Goal: Task Accomplishment & Management: Complete application form

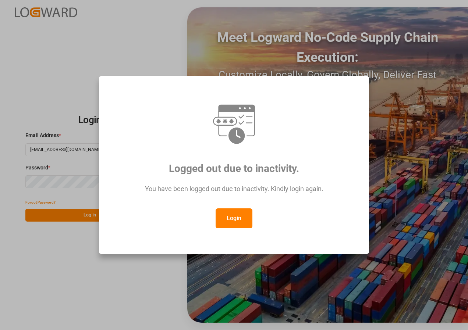
click at [236, 218] on button "Login" at bounding box center [234, 219] width 37 height 20
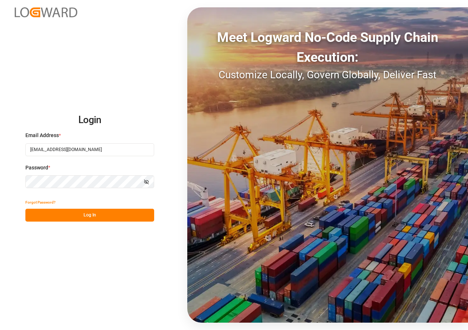
click at [99, 216] on button "Log In" at bounding box center [89, 215] width 129 height 13
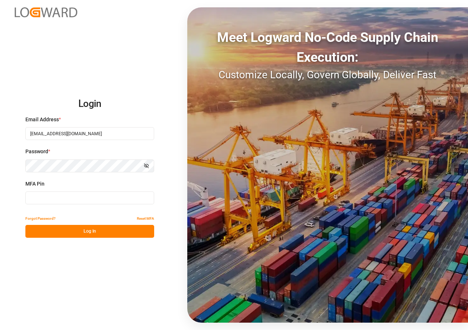
click at [71, 199] on input at bounding box center [89, 198] width 129 height 13
type input "710797"
click at [75, 230] on button "Log In" at bounding box center [89, 231] width 129 height 13
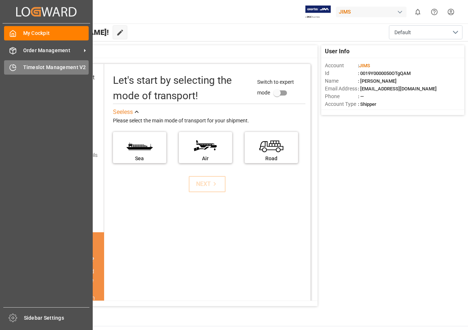
click at [41, 65] on span "Timeslot Management V2" at bounding box center [56, 68] width 66 height 8
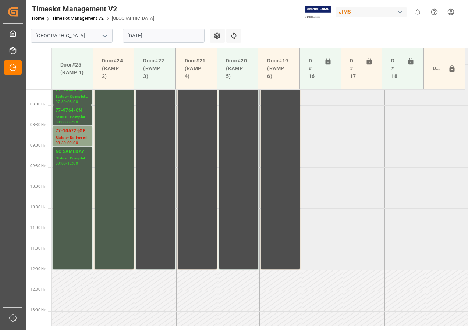
scroll to position [280, 0]
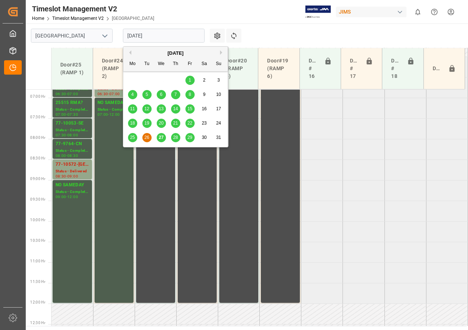
click at [149, 38] on input "[DATE]" at bounding box center [164, 36] width 82 height 14
click at [160, 136] on span "27" at bounding box center [161, 137] width 5 height 5
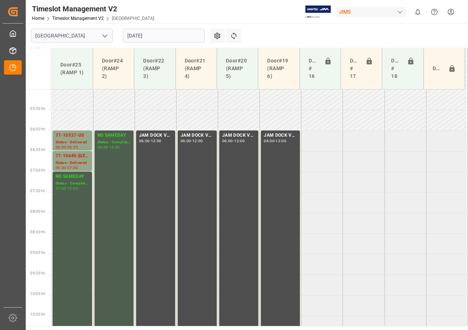
scroll to position [142, 0]
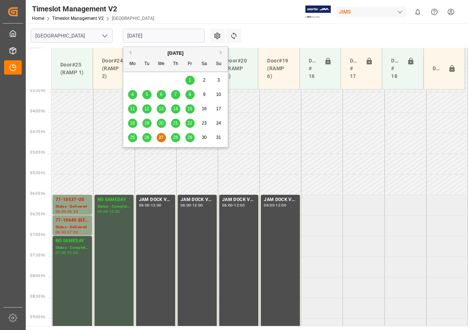
click at [140, 39] on input "[DATE]" at bounding box center [164, 36] width 82 height 14
click at [176, 137] on span "28" at bounding box center [175, 137] width 5 height 5
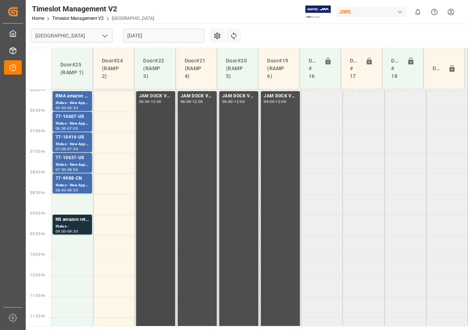
scroll to position [211, 0]
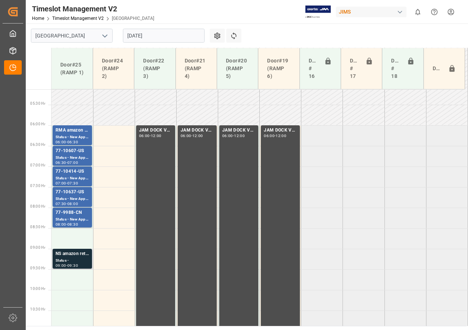
click at [77, 264] on div "09:30" at bounding box center [72, 265] width 11 height 3
click at [74, 155] on div "Status - New Appointment" at bounding box center [72, 158] width 33 height 6
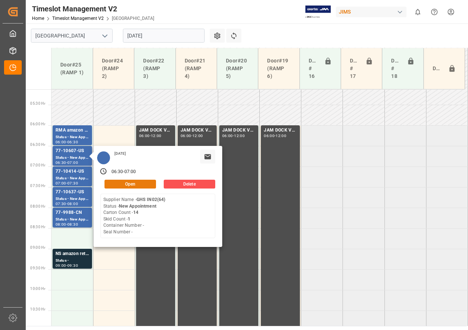
click at [116, 184] on button "Open" at bounding box center [131, 184] width 52 height 9
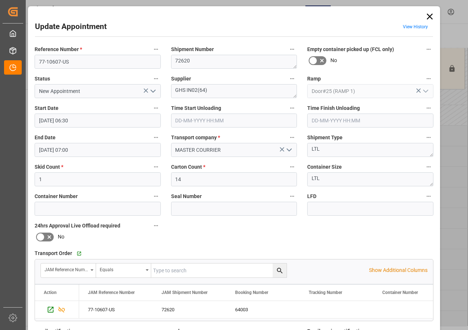
click at [56, 123] on input "[DATE] 06:30" at bounding box center [98, 121] width 126 height 14
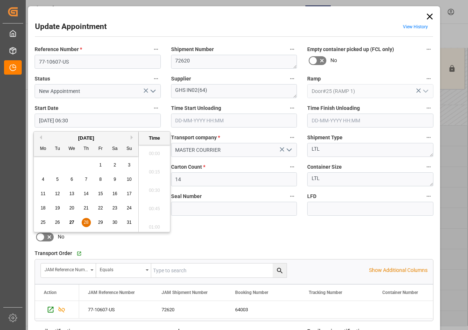
scroll to position [444, 0]
click at [87, 222] on span "28" at bounding box center [86, 222] width 5 height 5
click at [155, 224] on li "08:30" at bounding box center [154, 225] width 31 height 18
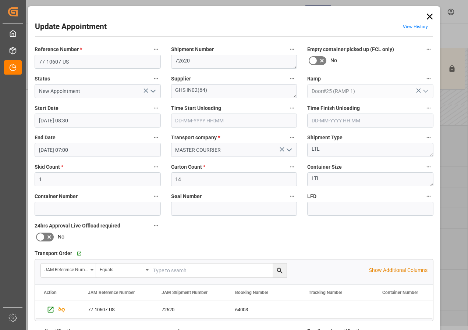
type input "[DATE] 08:30"
click at [42, 148] on input "[DATE] 07:00" at bounding box center [98, 150] width 126 height 14
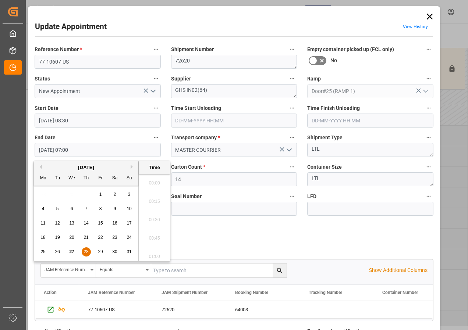
scroll to position [481, 0]
click at [86, 252] on span "28" at bounding box center [86, 251] width 5 height 5
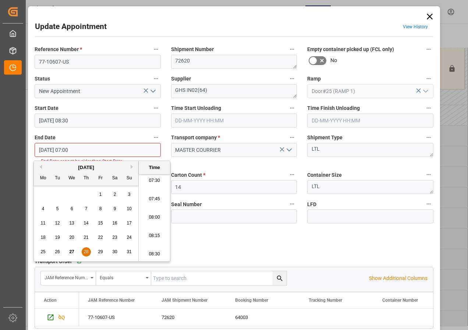
scroll to position [591, 0]
click at [154, 253] on li "09:00" at bounding box center [154, 254] width 31 height 18
type input "[DATE] 09:00"
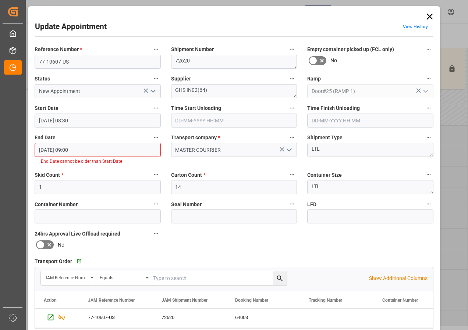
scroll to position [125, 0]
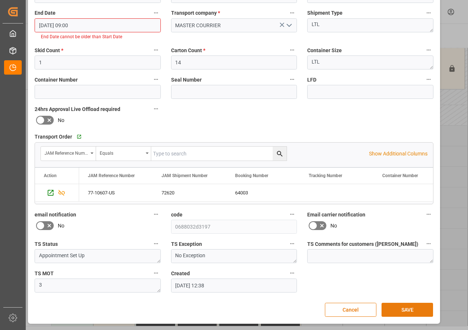
click at [401, 309] on button "SAVE" at bounding box center [408, 310] width 52 height 14
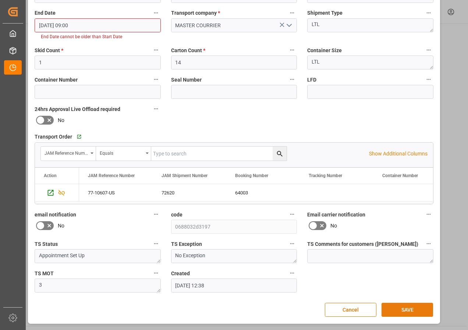
click at [396, 308] on button "SAVE" at bounding box center [408, 310] width 52 height 14
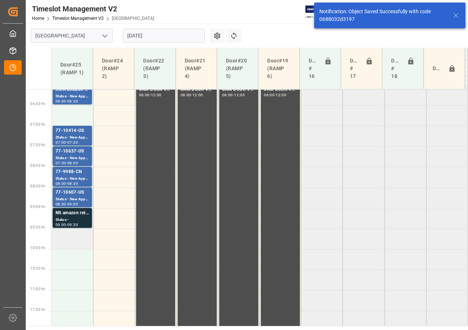
scroll to position [258, 0]
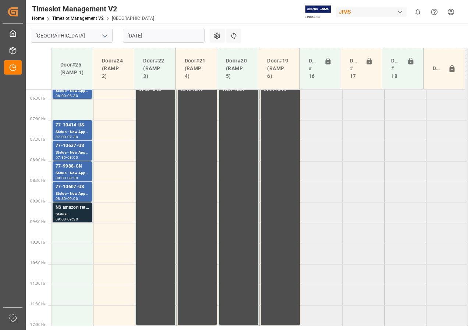
click at [72, 214] on div "Status -" at bounding box center [72, 215] width 33 height 6
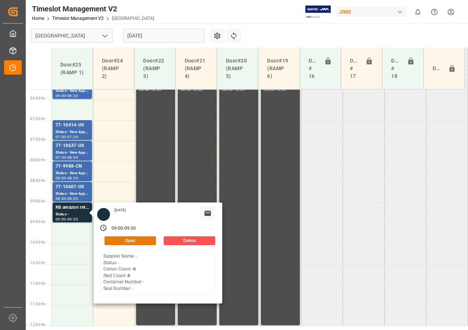
click at [121, 240] on button "Open" at bounding box center [131, 241] width 52 height 9
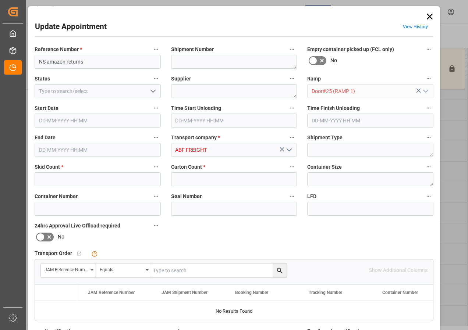
type input "6"
type input "[DATE] 09:00"
type input "[DATE] 09:30"
type input "[DATE] 15:40"
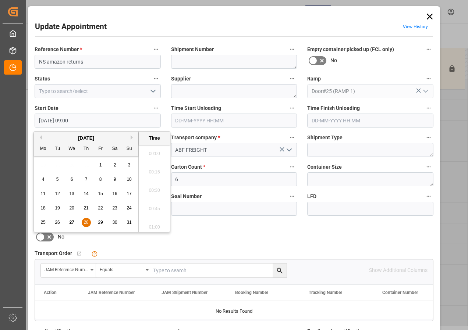
click at [61, 120] on input "[DATE] 09:00" at bounding box center [98, 121] width 126 height 14
click at [84, 222] on span "28" at bounding box center [86, 222] width 5 height 5
click at [153, 188] on li "06:30" at bounding box center [154, 188] width 31 height 18
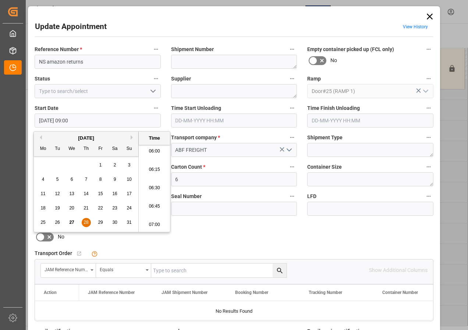
type input "[DATE] 06:30"
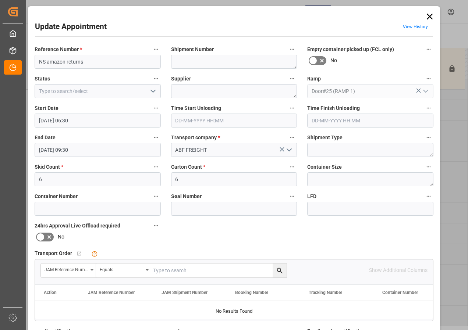
click at [46, 148] on input "[DATE] 09:30" at bounding box center [98, 150] width 126 height 14
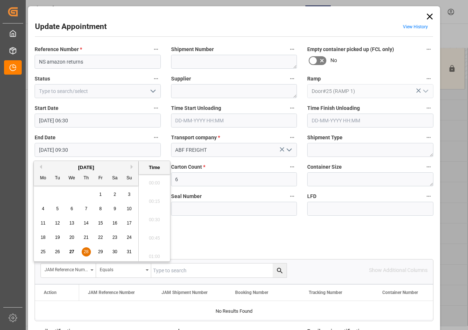
scroll to position [665, 0]
click at [86, 251] on span "28" at bounding box center [86, 251] width 5 height 5
click at [152, 182] on li "07:00" at bounding box center [154, 181] width 31 height 18
type input "[DATE] 07:00"
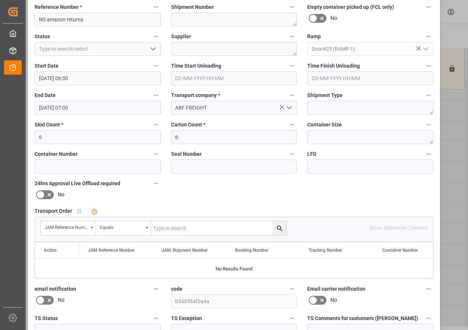
scroll to position [110, 0]
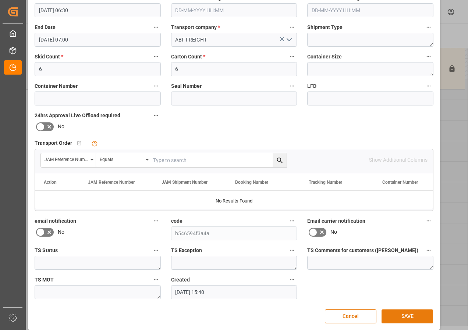
click at [405, 316] on button "SAVE" at bounding box center [408, 317] width 52 height 14
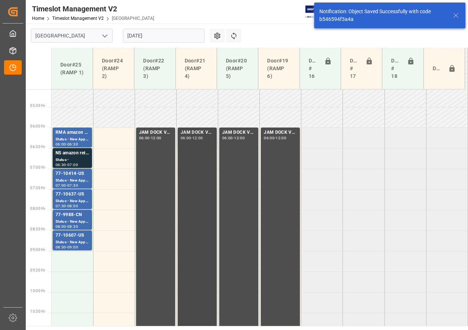
scroll to position [217, 0]
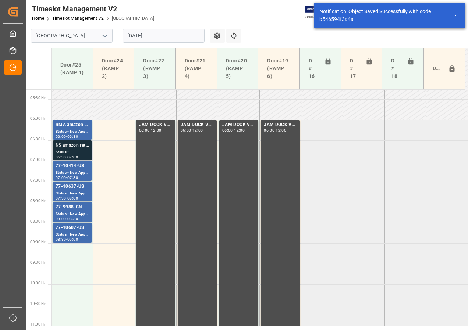
click at [65, 149] on div "Status -" at bounding box center [72, 152] width 33 height 6
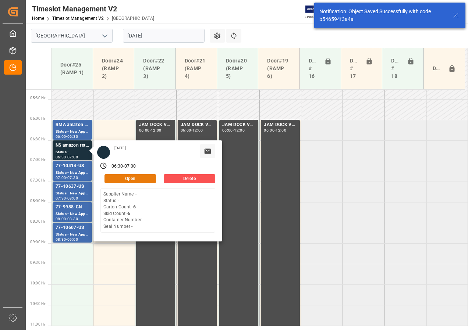
click at [111, 177] on button "Open" at bounding box center [131, 178] width 52 height 9
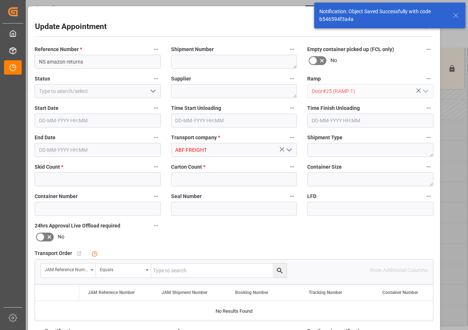
type input "6"
type input "[DATE] 06:30"
type input "[DATE] 07:00"
type input "[DATE] 15:40"
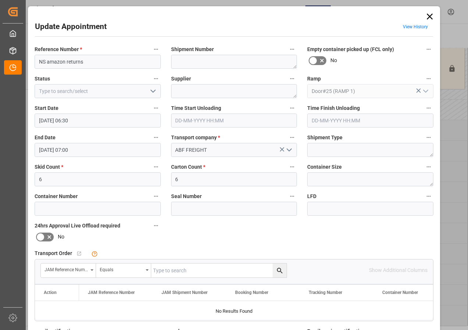
click at [150, 92] on icon "open menu" at bounding box center [153, 91] width 9 height 9
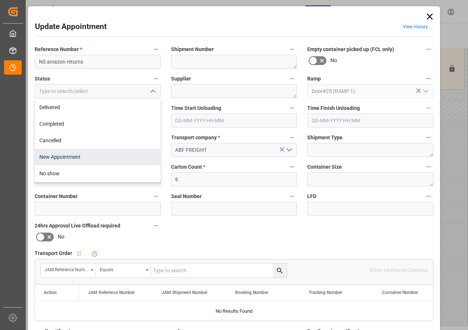
click at [69, 156] on div "New Appointment" at bounding box center [97, 157] width 125 height 17
type input "New Appointment"
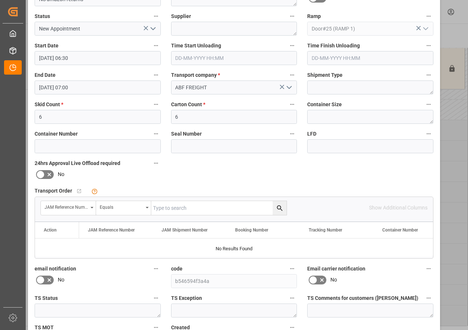
scroll to position [110, 0]
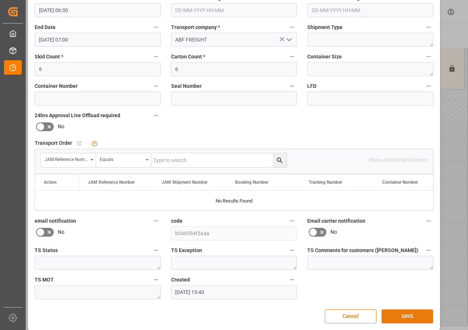
click at [408, 315] on button "SAVE" at bounding box center [408, 317] width 52 height 14
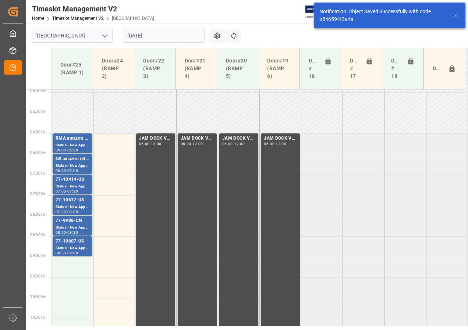
scroll to position [217, 0]
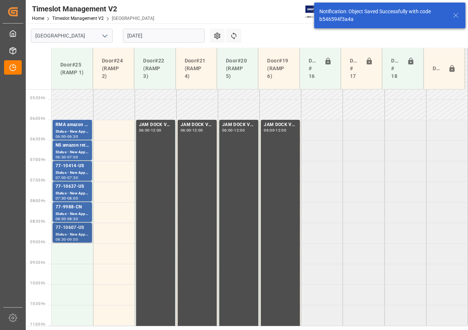
click at [72, 233] on div "Status - New Appointment" at bounding box center [72, 235] width 33 height 6
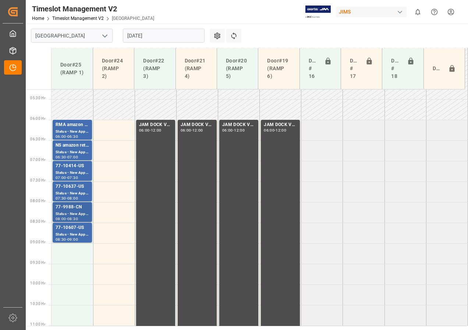
click at [66, 208] on div "77-9988-CN" at bounding box center [72, 207] width 33 height 7
click at [69, 189] on div "77-10637-US" at bounding box center [72, 186] width 33 height 7
click at [64, 170] on div "Status - New Appointment" at bounding box center [72, 173] width 33 height 6
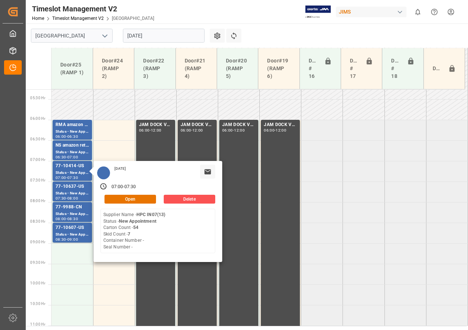
click at [139, 34] on input "[DATE]" at bounding box center [164, 36] width 82 height 14
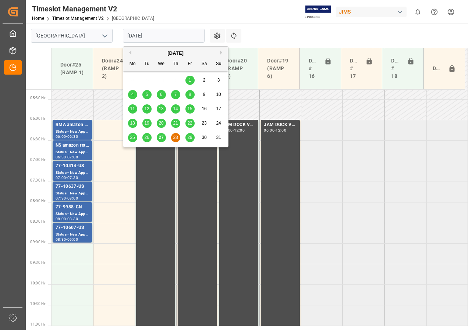
click at [189, 139] on span "29" at bounding box center [189, 137] width 5 height 5
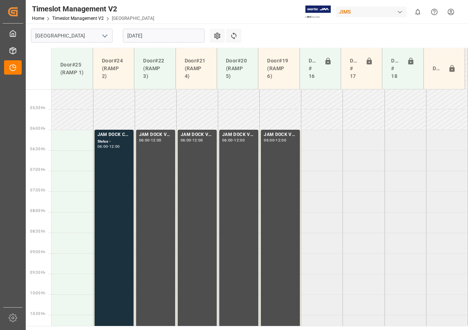
scroll to position [206, 0]
click at [141, 37] on input "[DATE]" at bounding box center [164, 36] width 82 height 14
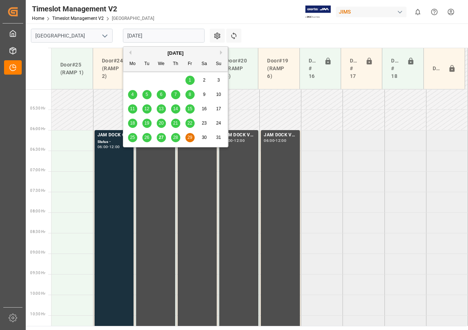
click at [175, 137] on span "28" at bounding box center [175, 137] width 5 height 5
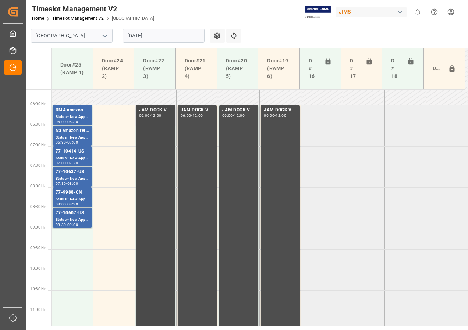
scroll to position [243, 0]
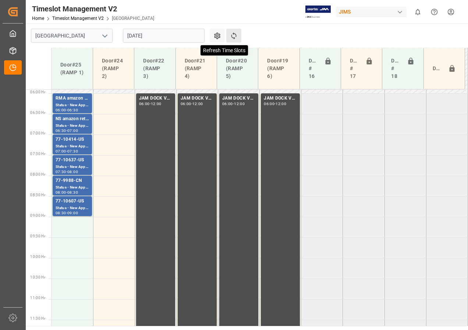
click at [232, 36] on icon at bounding box center [234, 36] width 8 height 8
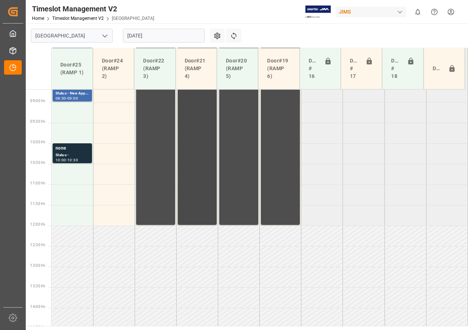
scroll to position [248, 0]
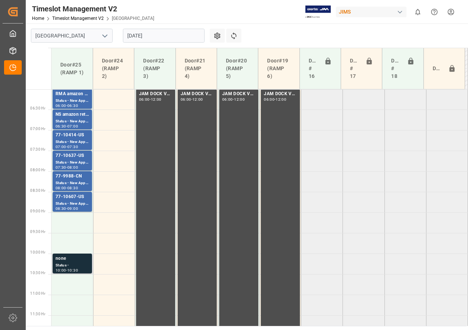
click at [65, 266] on div "Status -" at bounding box center [72, 266] width 33 height 6
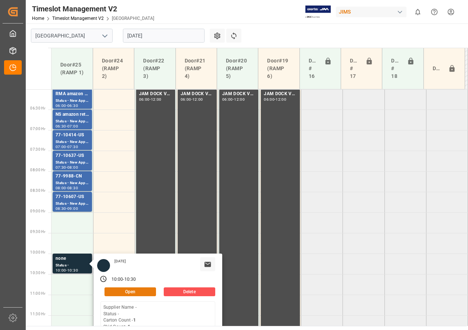
click at [116, 289] on button "Open" at bounding box center [131, 292] width 52 height 9
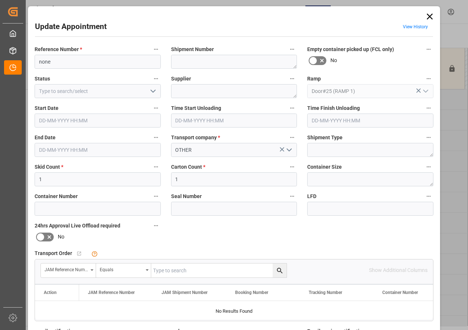
type input "[DATE] 10:00"
type input "[DATE] 10:30"
type input "[DATE] 16:24"
click at [54, 59] on input "none" at bounding box center [98, 62] width 126 height 14
type input "n"
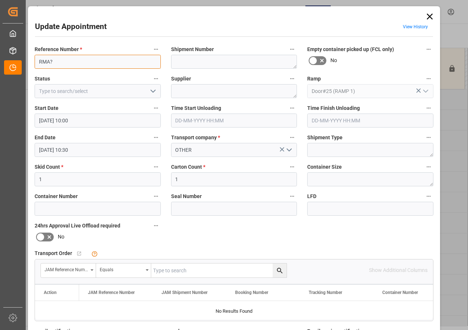
type input "RMA?"
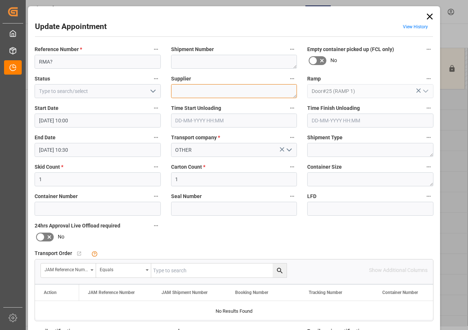
click at [187, 90] on textarea at bounding box center [234, 91] width 126 height 14
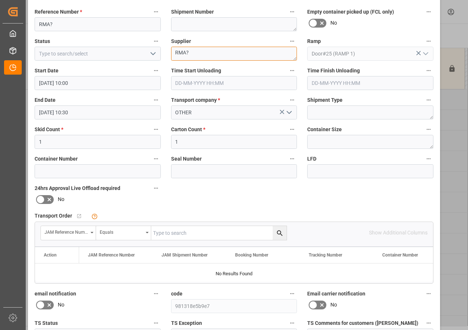
scroll to position [37, 0]
type textarea "RMA?"
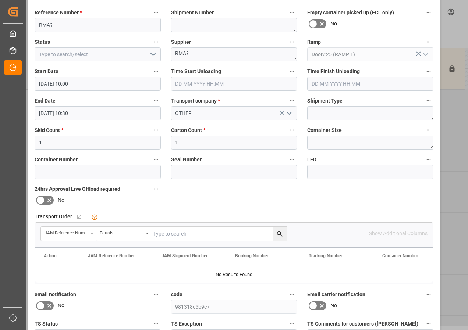
click at [153, 55] on icon "open menu" at bounding box center [153, 54] width 9 height 9
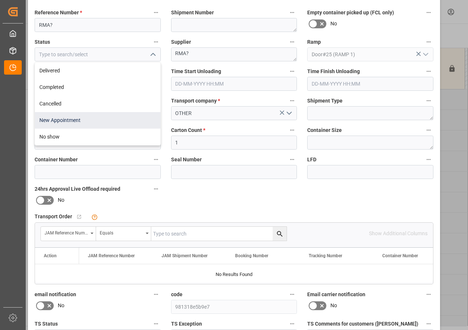
click at [63, 122] on div "New Appointment" at bounding box center [97, 120] width 125 height 17
type input "New Appointment"
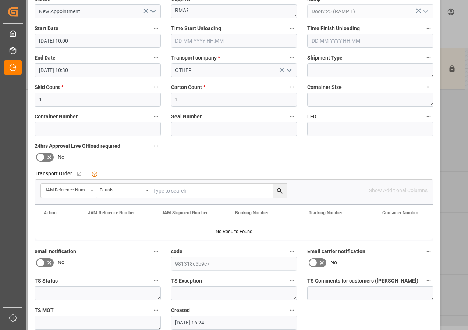
scroll to position [110, 0]
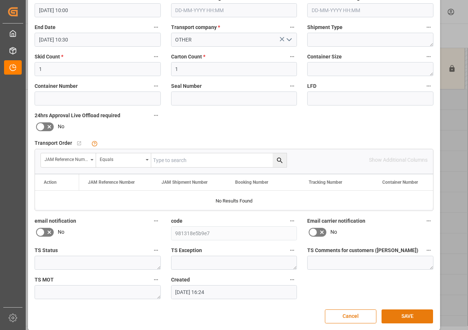
drag, startPoint x: 409, startPoint y: 319, endPoint x: 405, endPoint y: 318, distance: 3.8
click at [408, 319] on button "SAVE" at bounding box center [408, 317] width 52 height 14
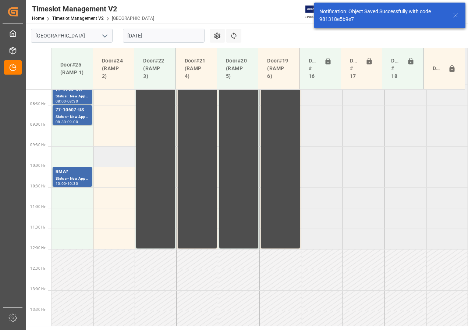
scroll to position [271, 0]
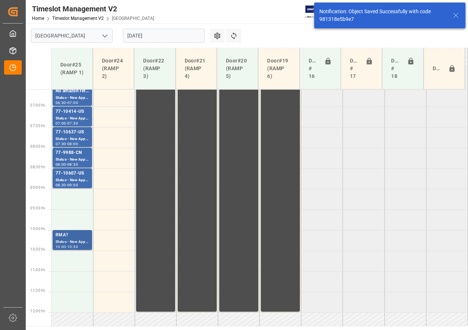
click at [71, 240] on div "Status - New Appointment" at bounding box center [72, 242] width 33 height 6
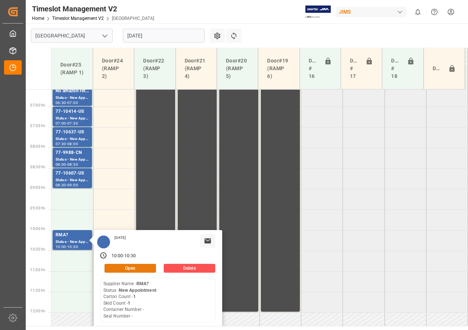
click at [114, 271] on button "Open" at bounding box center [131, 268] width 52 height 9
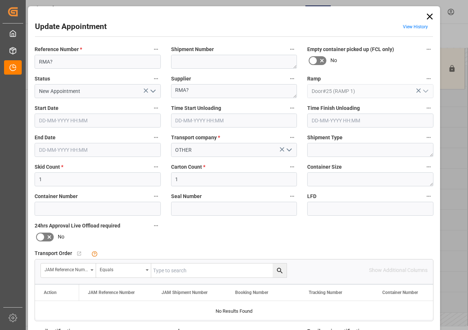
type input "[DATE] 10:00"
type input "[DATE] 10:30"
type input "[DATE] 16:24"
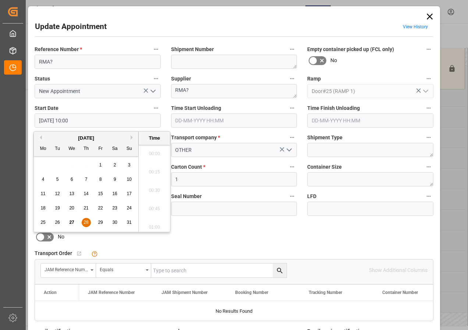
click at [50, 121] on input "[DATE] 10:00" at bounding box center [98, 121] width 126 height 14
click at [83, 224] on div "28" at bounding box center [86, 223] width 9 height 9
click at [153, 151] on li "09:00" at bounding box center [154, 151] width 31 height 18
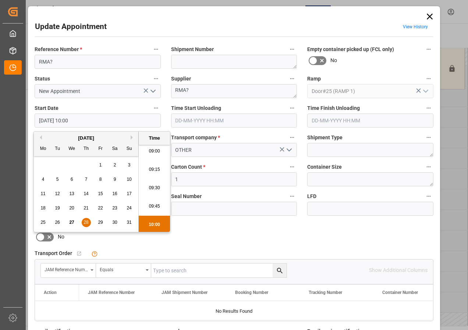
type input "[DATE] 09:00"
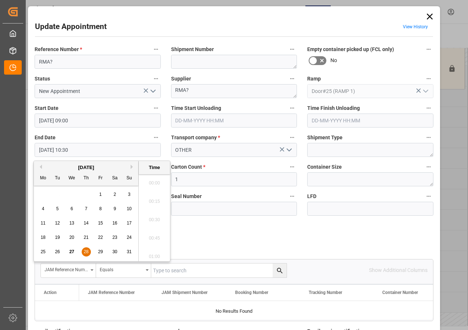
click at [42, 153] on input "[DATE] 10:30" at bounding box center [98, 150] width 126 height 14
drag, startPoint x: 84, startPoint y: 250, endPoint x: 111, endPoint y: 231, distance: 32.7
click at [85, 250] on span "28" at bounding box center [86, 251] width 5 height 5
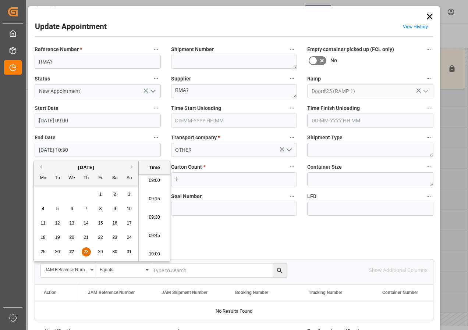
click at [152, 220] on li "09:30" at bounding box center [154, 218] width 31 height 18
type input "[DATE] 09:30"
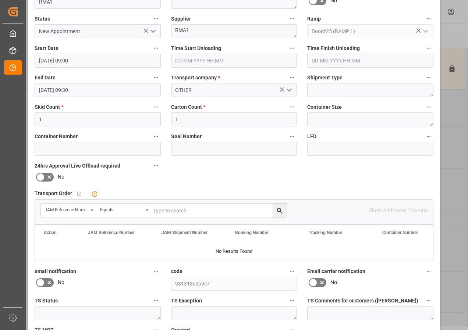
scroll to position [110, 0]
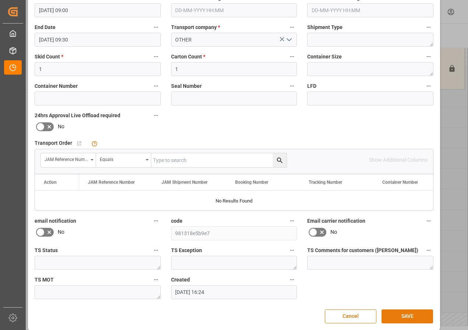
click at [405, 317] on button "SAVE" at bounding box center [408, 317] width 52 height 14
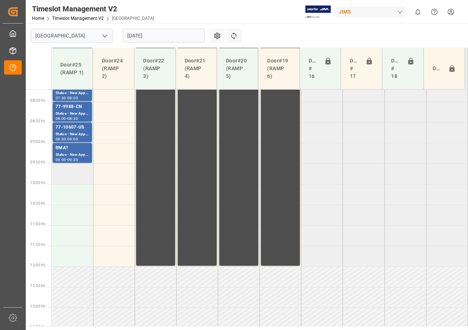
scroll to position [230, 0]
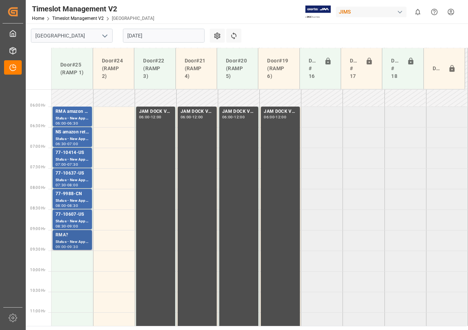
click at [71, 234] on div "RMA?" at bounding box center [72, 235] width 33 height 7
click at [71, 219] on div "Status - New Appointment" at bounding box center [72, 222] width 33 height 6
click at [68, 201] on div "Status - New Appointment" at bounding box center [72, 201] width 33 height 6
click at [68, 177] on div "77-10637-US" at bounding box center [72, 173] width 33 height 7
click at [68, 162] on div "Status - New Appointment" at bounding box center [72, 160] width 33 height 6
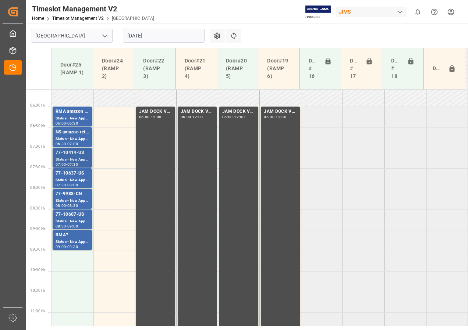
click at [74, 157] on div "Status - New Appointment" at bounding box center [72, 160] width 33 height 6
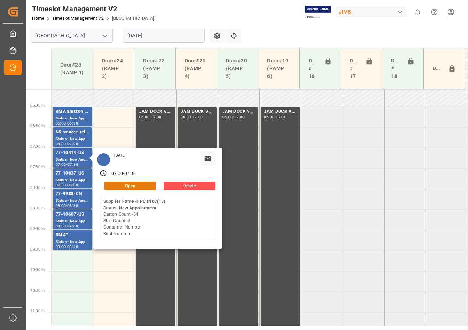
click at [127, 185] on button "Open" at bounding box center [131, 186] width 52 height 9
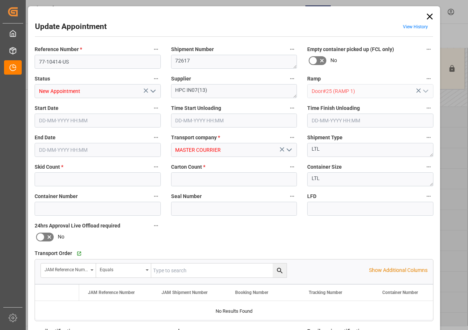
type input "7"
type input "54"
type input "[DATE] 07:00"
type input "[DATE] 07:30"
type input "[DATE] 12:40"
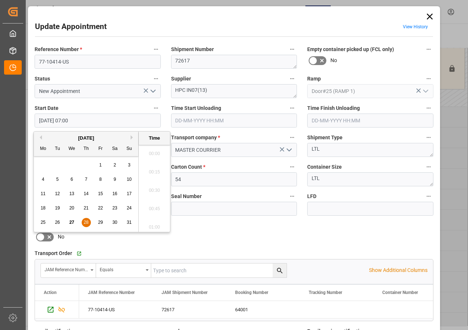
click at [51, 122] on input "[DATE] 07:00" at bounding box center [98, 121] width 126 height 14
click at [85, 221] on span "28" at bounding box center [86, 222] width 5 height 5
click at [156, 225] on li "09:30" at bounding box center [154, 225] width 31 height 18
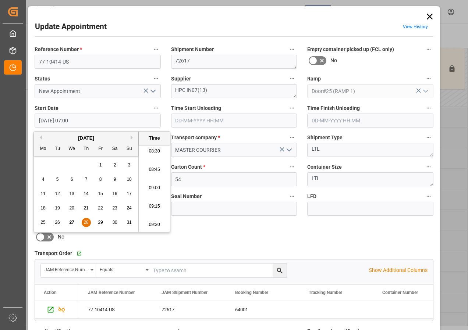
type input "[DATE] 09:30"
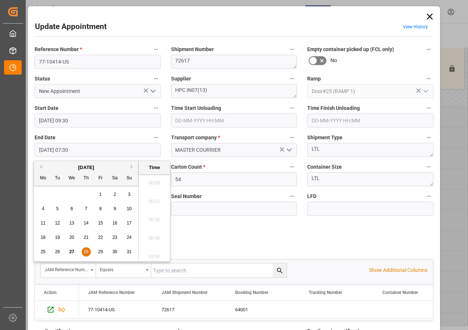
click at [47, 150] on input "[DATE] 07:30" at bounding box center [98, 150] width 126 height 14
click at [84, 251] on span "28" at bounding box center [86, 251] width 5 height 5
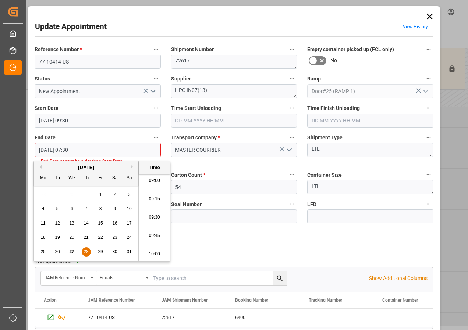
scroll to position [702, 0]
click at [155, 217] on li "10:00" at bounding box center [154, 218] width 31 height 18
type input "[DATE] 10:00"
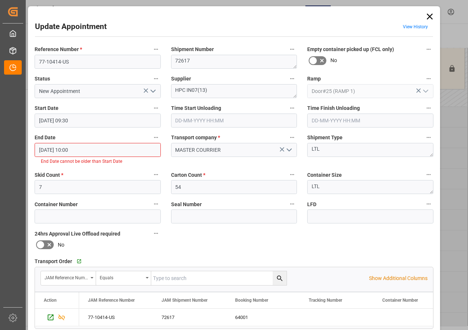
scroll to position [110, 0]
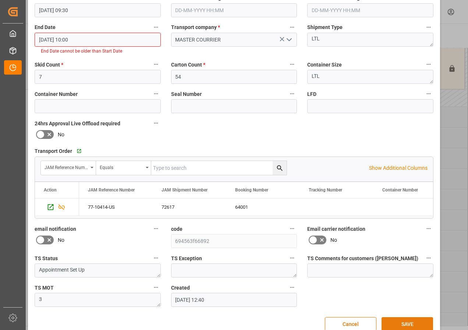
click at [402, 323] on button "SAVE" at bounding box center [408, 325] width 52 height 14
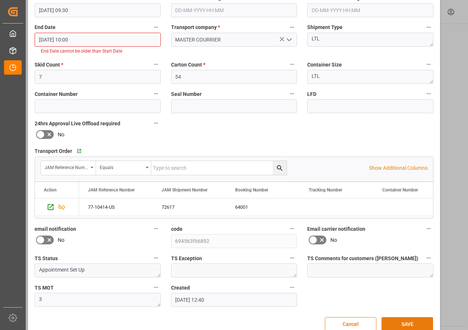
click at [403, 323] on button "SAVE" at bounding box center [408, 325] width 52 height 14
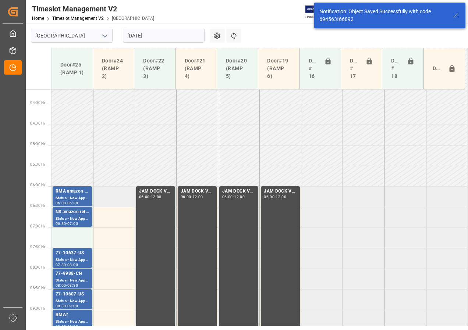
scroll to position [221, 0]
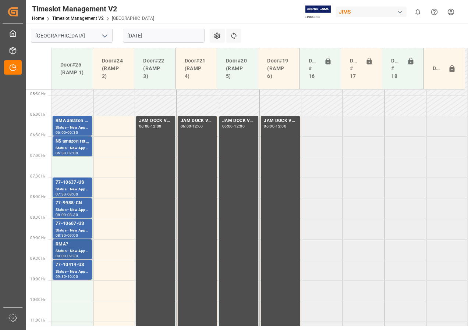
click at [69, 247] on div "RMA?" at bounding box center [72, 244] width 33 height 7
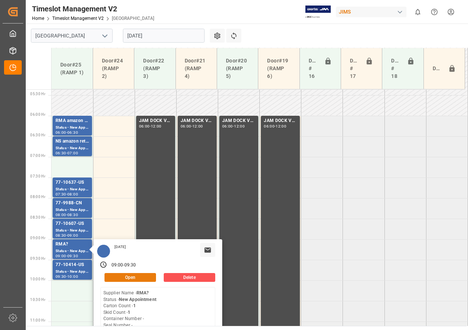
click at [123, 277] on button "Open" at bounding box center [131, 277] width 52 height 9
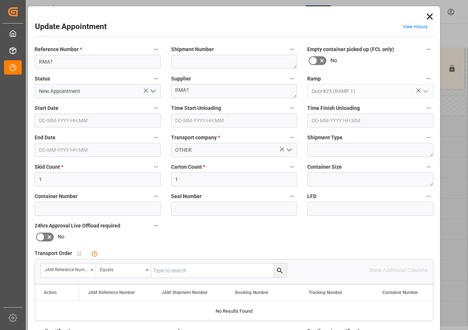
type input "[DATE] 09:00"
type input "[DATE] 09:30"
type input "[DATE] 16:24"
click at [43, 120] on input "[DATE] 09:00" at bounding box center [98, 121] width 126 height 14
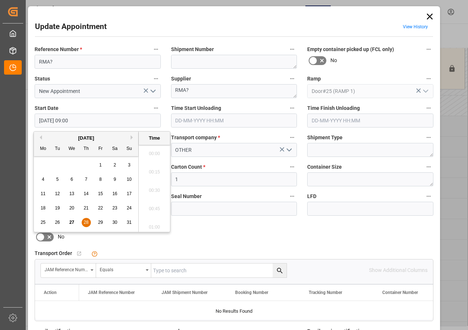
scroll to position [628, 0]
drag, startPoint x: 86, startPoint y: 221, endPoint x: 125, endPoint y: 184, distance: 53.6
click at [86, 221] on span "28" at bounding box center [86, 222] width 5 height 5
click at [153, 150] on li "07:00" at bounding box center [154, 151] width 31 height 18
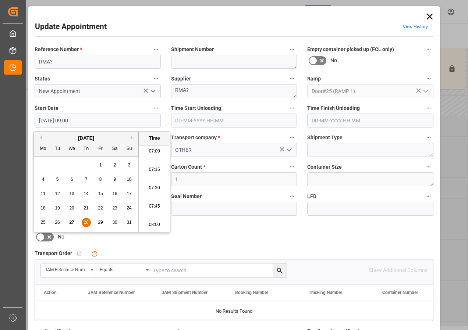
type input "[DATE] 07:00"
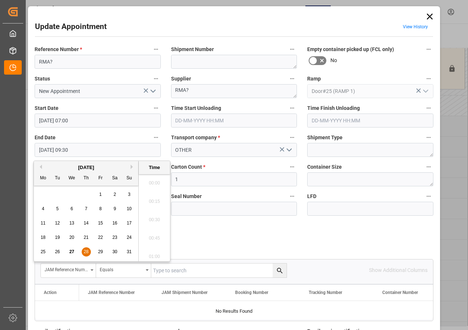
click at [43, 153] on input "[DATE] 09:30" at bounding box center [98, 150] width 126 height 14
click at [86, 252] on span "28" at bounding box center [86, 251] width 5 height 5
click at [155, 181] on li "07:30" at bounding box center [154, 181] width 31 height 18
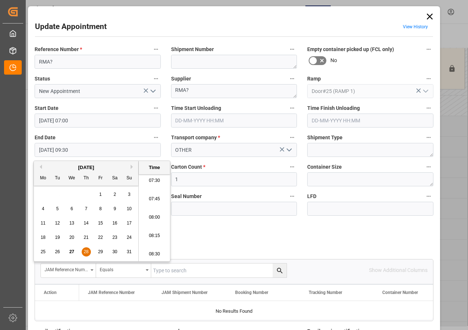
type input "[DATE] 07:30"
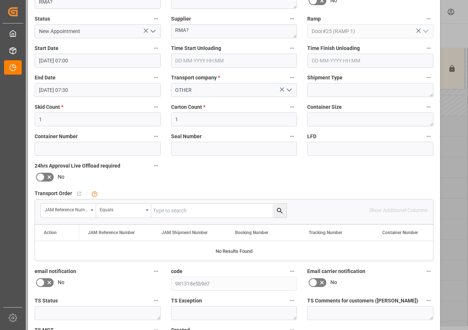
scroll to position [110, 0]
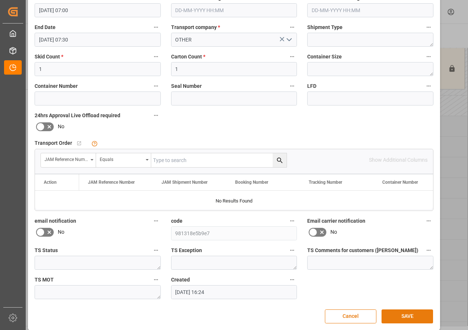
click at [401, 313] on button "SAVE" at bounding box center [408, 317] width 52 height 14
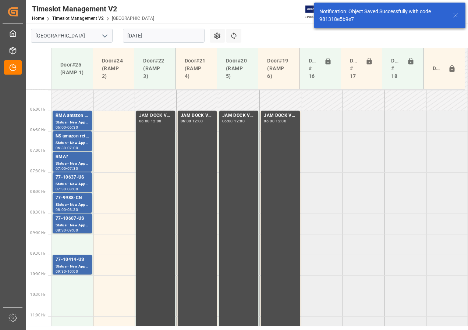
scroll to position [258, 0]
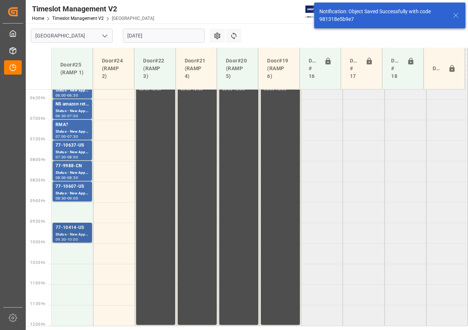
click at [69, 237] on div "Status - New Appointment" at bounding box center [72, 235] width 33 height 6
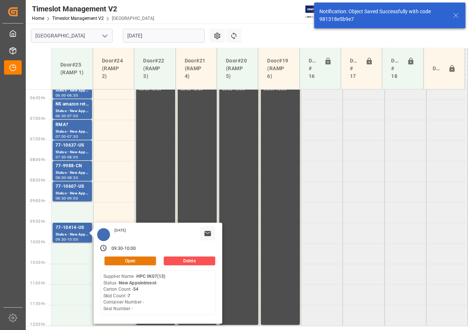
click at [108, 261] on button "Open" at bounding box center [131, 261] width 52 height 9
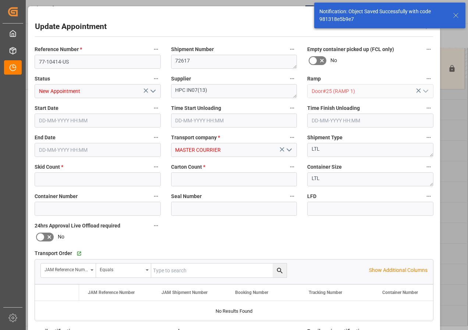
type input "7"
type input "54"
type input "[DATE] 09:30"
type input "[DATE] 10:00"
type input "[DATE] 12:40"
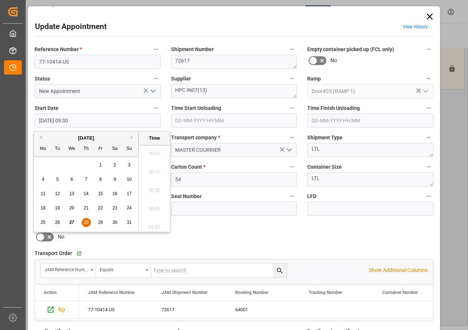
click at [52, 124] on input "[DATE] 09:30" at bounding box center [98, 121] width 126 height 14
click at [86, 223] on span "28" at bounding box center [86, 222] width 5 height 5
click at [156, 151] on li "09:00" at bounding box center [154, 151] width 31 height 18
type input "[DATE] 09:00"
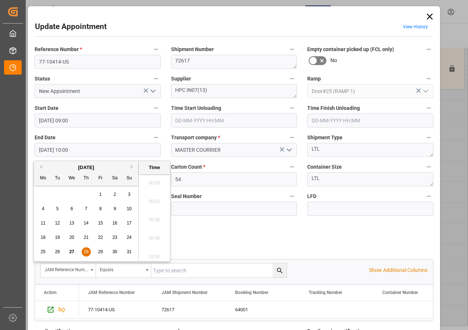
click at [52, 151] on input "[DATE] 10:00" at bounding box center [98, 150] width 126 height 14
click at [84, 250] on span "28" at bounding box center [86, 251] width 5 height 5
click at [150, 180] on li "09:30" at bounding box center [154, 181] width 31 height 18
type input "[DATE] 09:30"
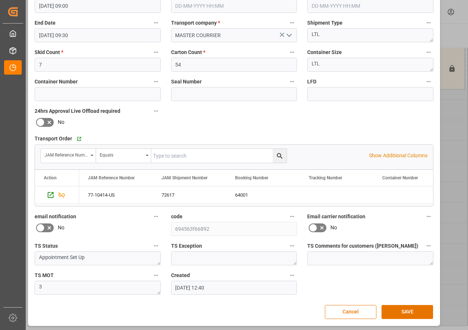
scroll to position [117, 0]
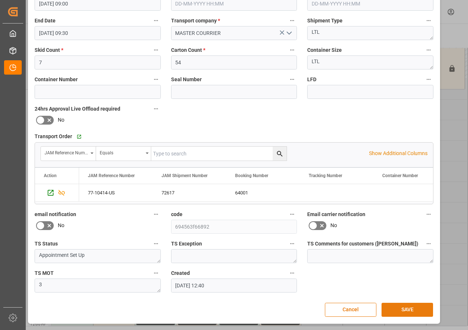
click at [405, 308] on button "SAVE" at bounding box center [408, 310] width 52 height 14
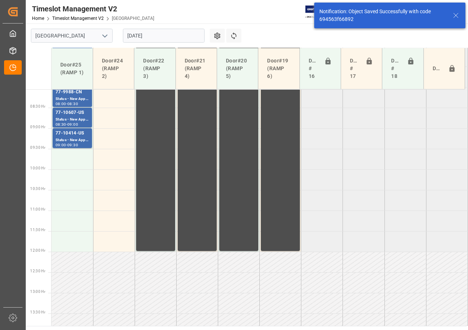
scroll to position [340, 0]
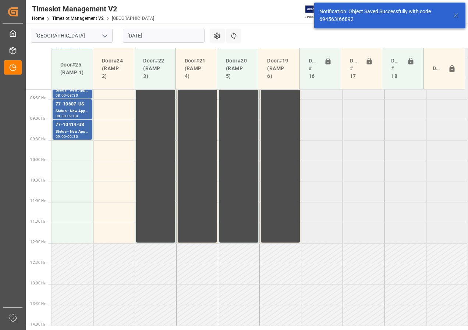
click at [138, 39] on input "[DATE]" at bounding box center [164, 36] width 82 height 14
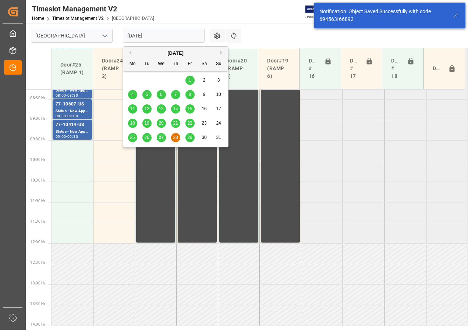
click at [193, 139] on div "29" at bounding box center [189, 138] width 9 height 9
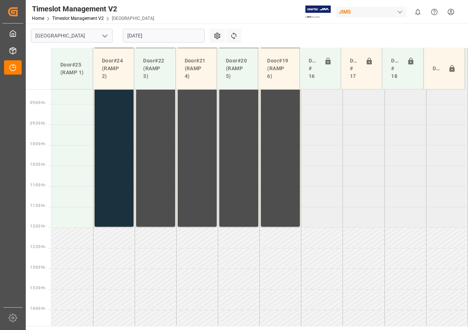
scroll to position [248, 0]
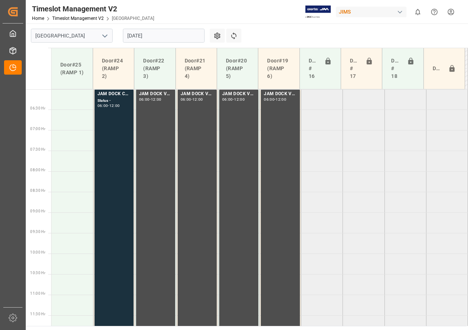
click at [134, 36] on input "[DATE]" at bounding box center [164, 36] width 82 height 14
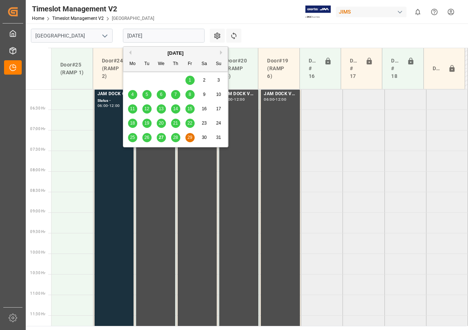
click at [176, 139] on span "28" at bounding box center [175, 137] width 5 height 5
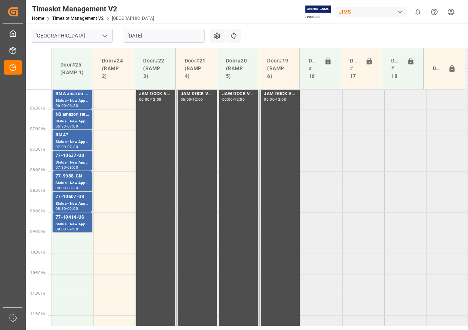
click at [155, 36] on input "[DATE]" at bounding box center [164, 36] width 82 height 14
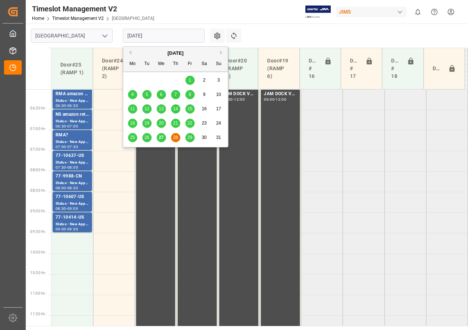
click at [220, 52] on button "Next Month" at bounding box center [222, 52] width 4 height 4
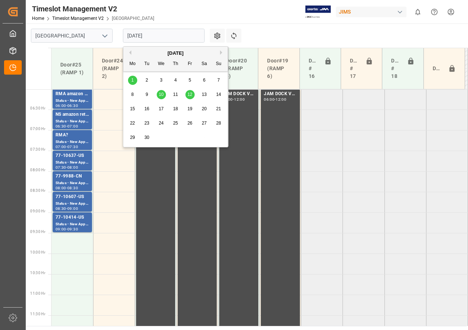
click at [131, 82] on div "1" at bounding box center [132, 80] width 9 height 9
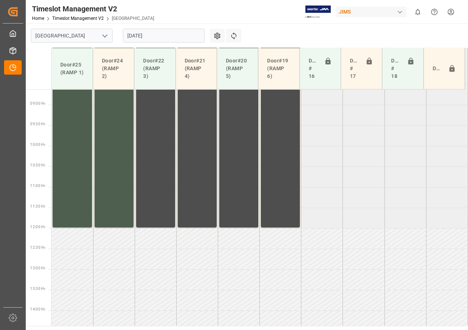
scroll to position [355, 0]
click at [138, 38] on input "[DATE]" at bounding box center [164, 36] width 82 height 14
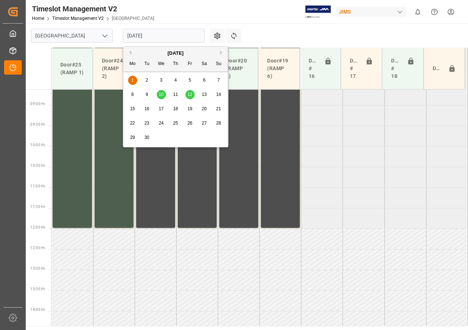
click at [163, 91] on div "10" at bounding box center [161, 95] width 9 height 9
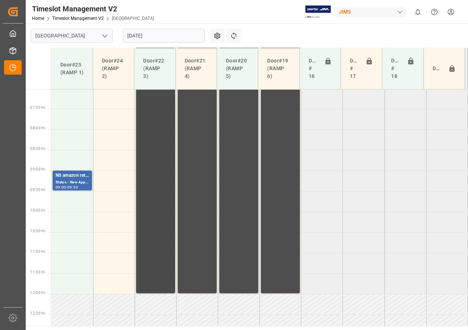
scroll to position [248, 0]
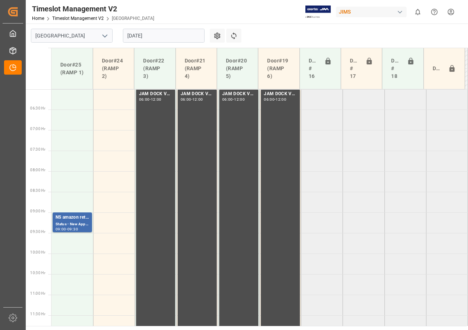
click at [145, 37] on input "[DATE]" at bounding box center [164, 36] width 82 height 14
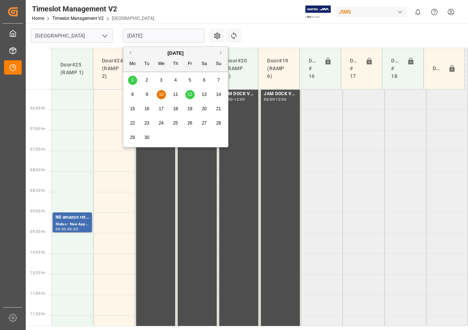
click at [188, 94] on span "12" at bounding box center [189, 94] width 5 height 5
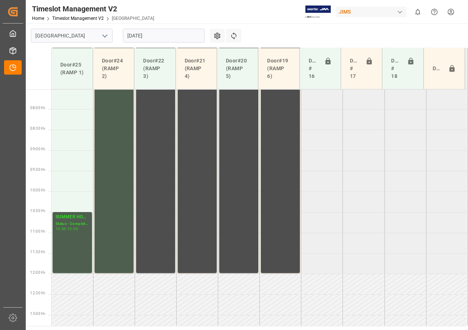
scroll to position [309, 0]
click at [143, 36] on input "[DATE]" at bounding box center [164, 36] width 82 height 14
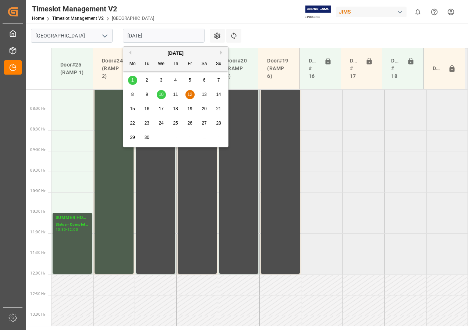
click at [160, 95] on span "10" at bounding box center [161, 94] width 5 height 5
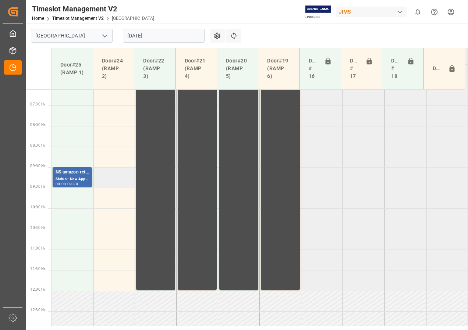
scroll to position [281, 0]
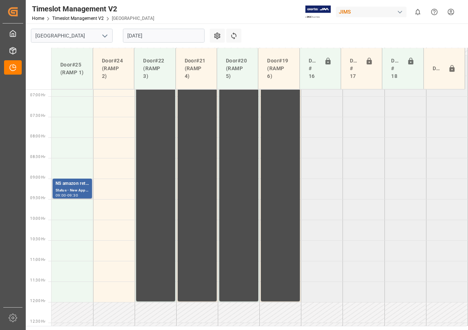
click at [70, 188] on div "Status - New Appointment" at bounding box center [72, 191] width 33 height 6
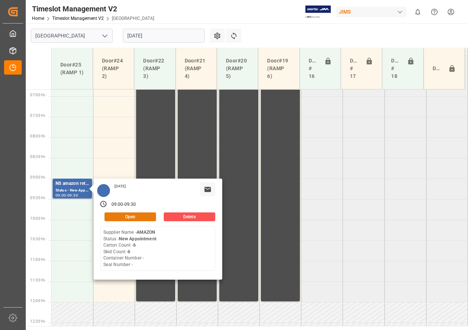
click at [113, 215] on button "Open" at bounding box center [131, 217] width 52 height 9
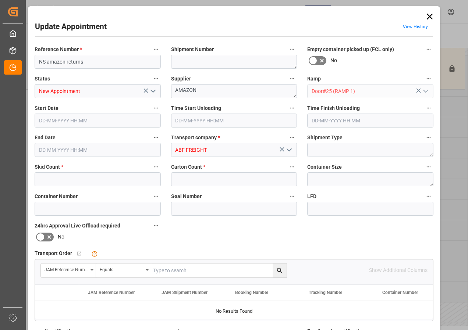
type input "6"
type input "[DATE] 09:00"
type input "[DATE] 09:30"
type input "[DATE] 16:53"
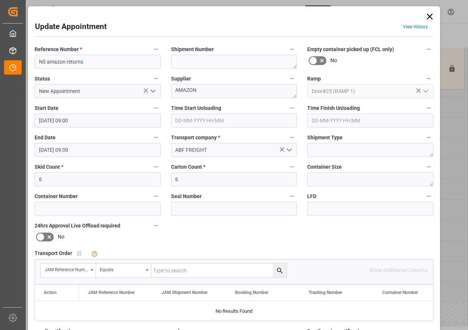
click at [57, 121] on input "[DATE] 09:00" at bounding box center [98, 121] width 126 height 14
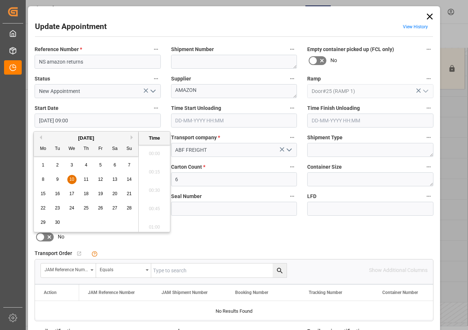
scroll to position [628, 0]
click at [71, 178] on span "10" at bounding box center [71, 179] width 5 height 5
click at [155, 152] on li "06:00" at bounding box center [154, 151] width 31 height 18
type input "[DATE] 06:00"
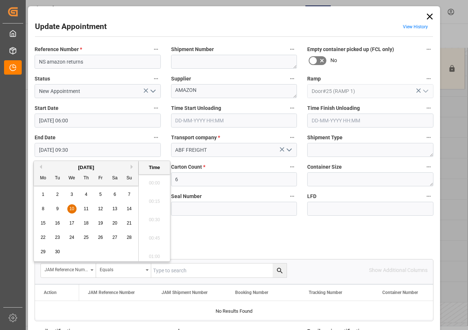
click at [46, 151] on input "[DATE] 09:30" at bounding box center [98, 150] width 126 height 14
click at [71, 209] on span "10" at bounding box center [71, 208] width 5 height 5
click at [154, 180] on li "06:30" at bounding box center [154, 181] width 31 height 18
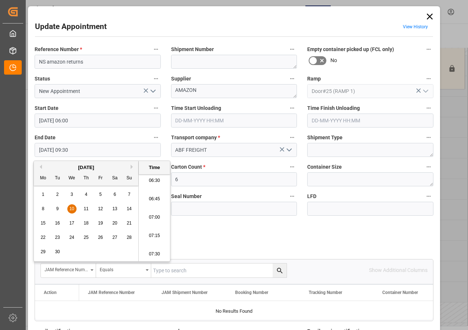
type input "[DATE] 06:30"
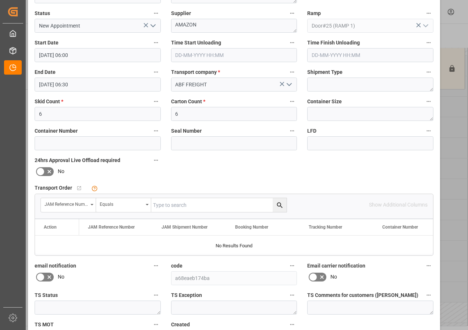
scroll to position [117, 0]
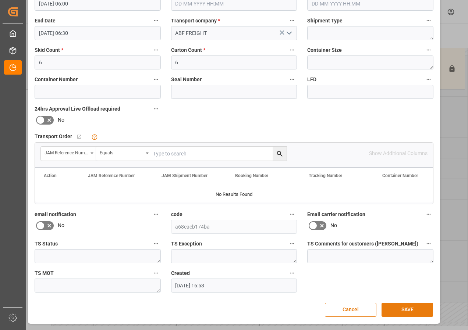
click at [409, 311] on button "SAVE" at bounding box center [408, 310] width 52 height 14
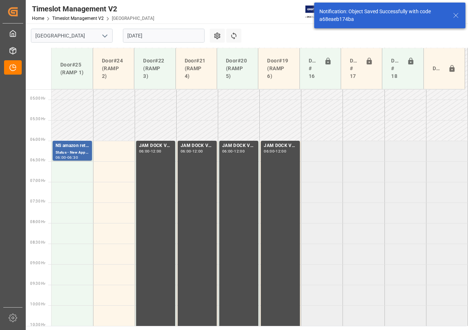
scroll to position [217, 0]
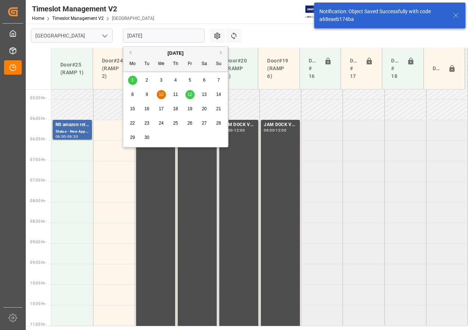
click at [143, 37] on input "[DATE]" at bounding box center [164, 36] width 82 height 14
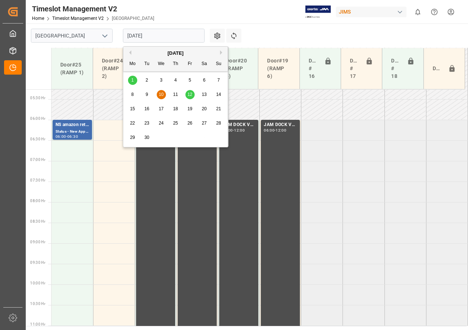
click at [129, 51] on button "Previous Month" at bounding box center [129, 52] width 4 height 4
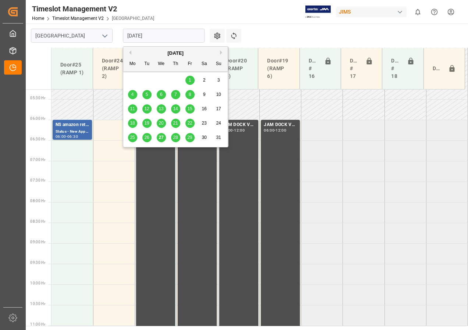
click at [176, 137] on span "28" at bounding box center [175, 137] width 5 height 5
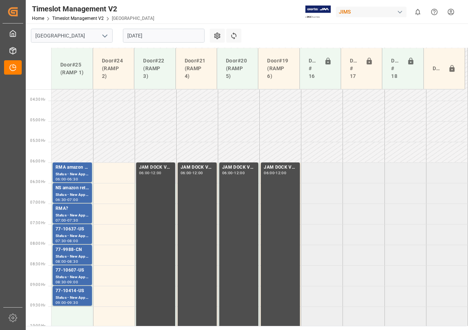
scroll to position [248, 0]
